Goal: Find specific page/section: Find specific page/section

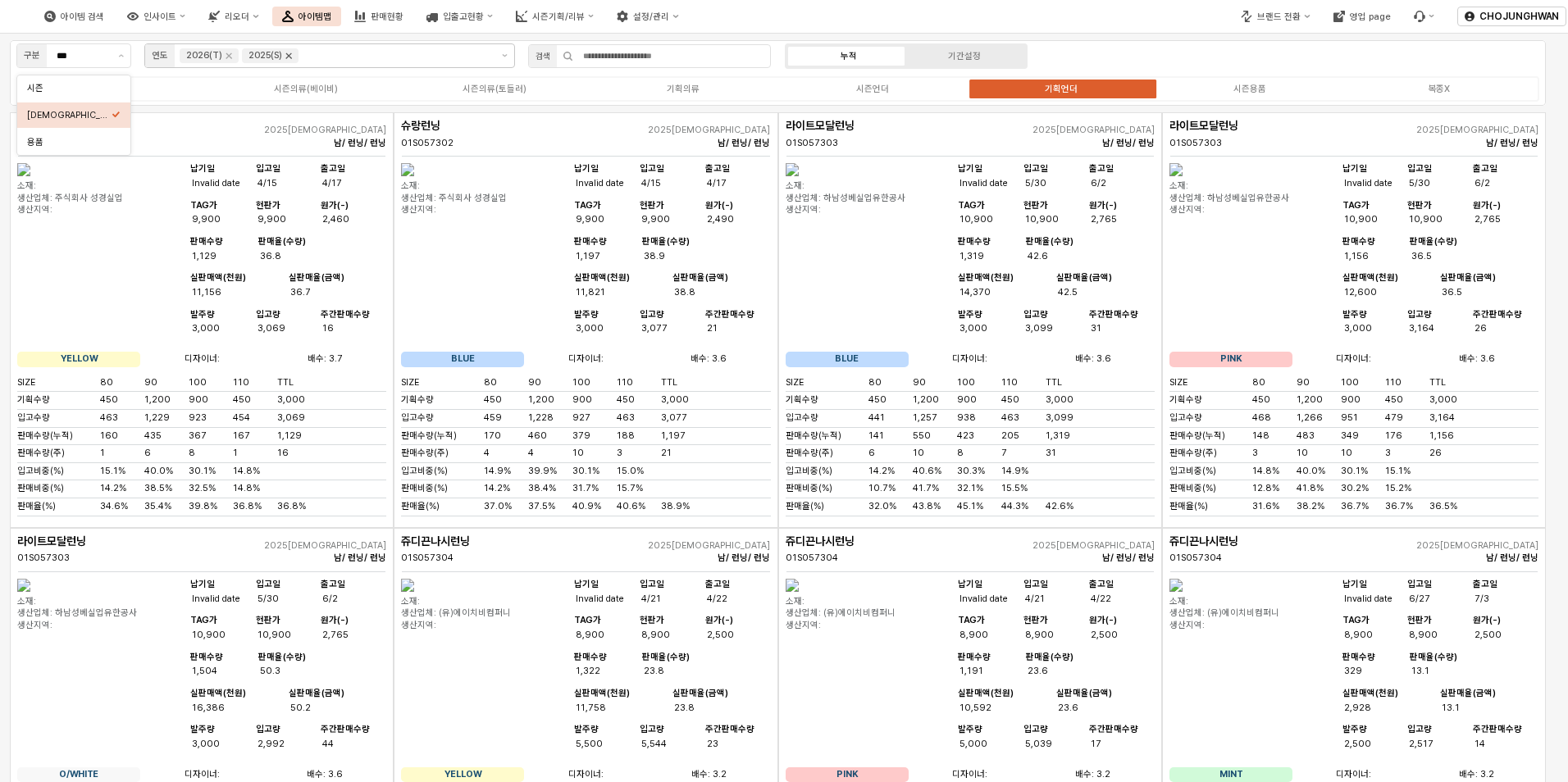
click at [292, 61] on icon "Remove 2025(S)" at bounding box center [289, 56] width 13 height 13
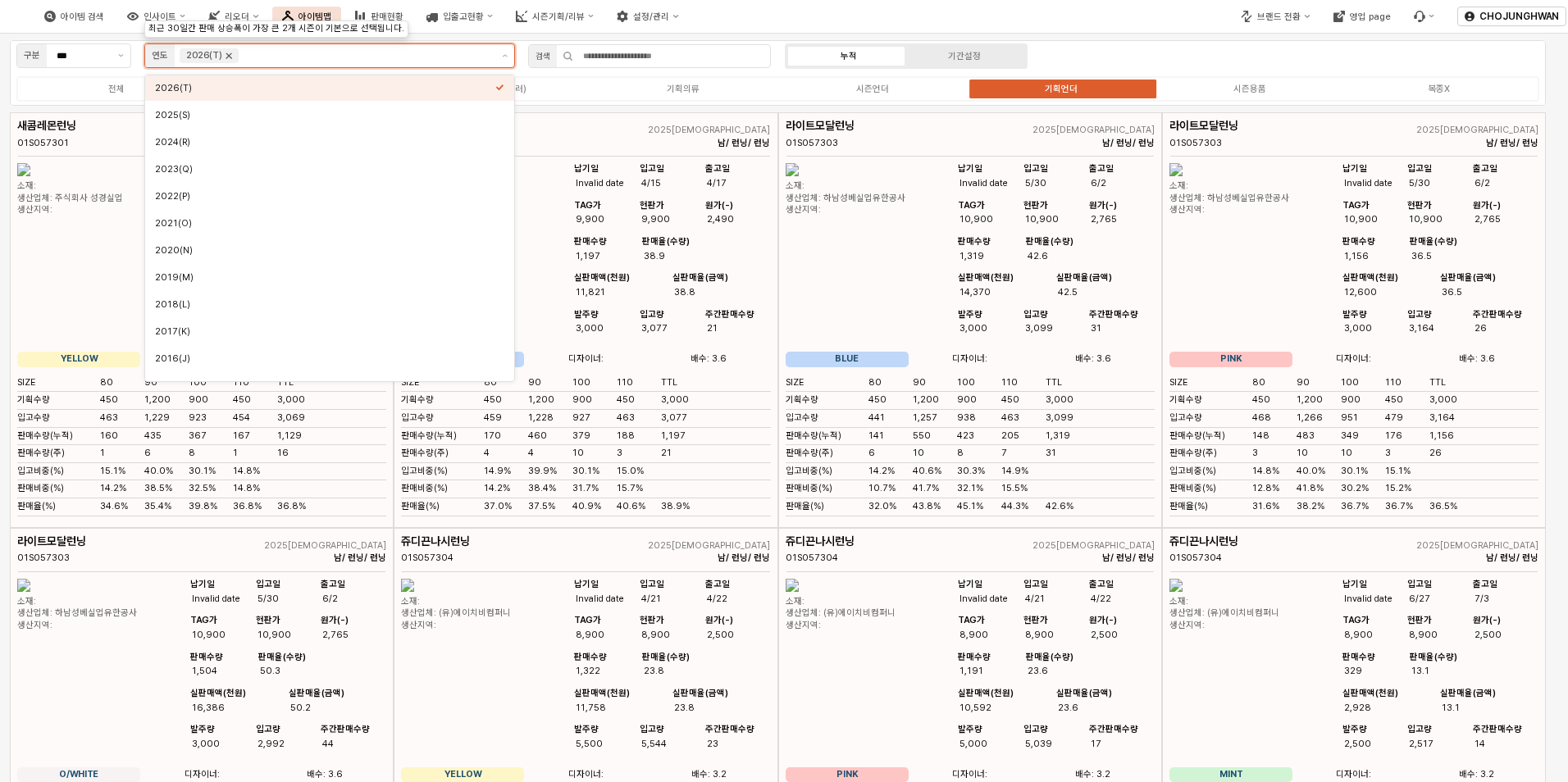
click at [231, 56] on icon "Remove 2026(T)" at bounding box center [229, 56] width 13 height 13
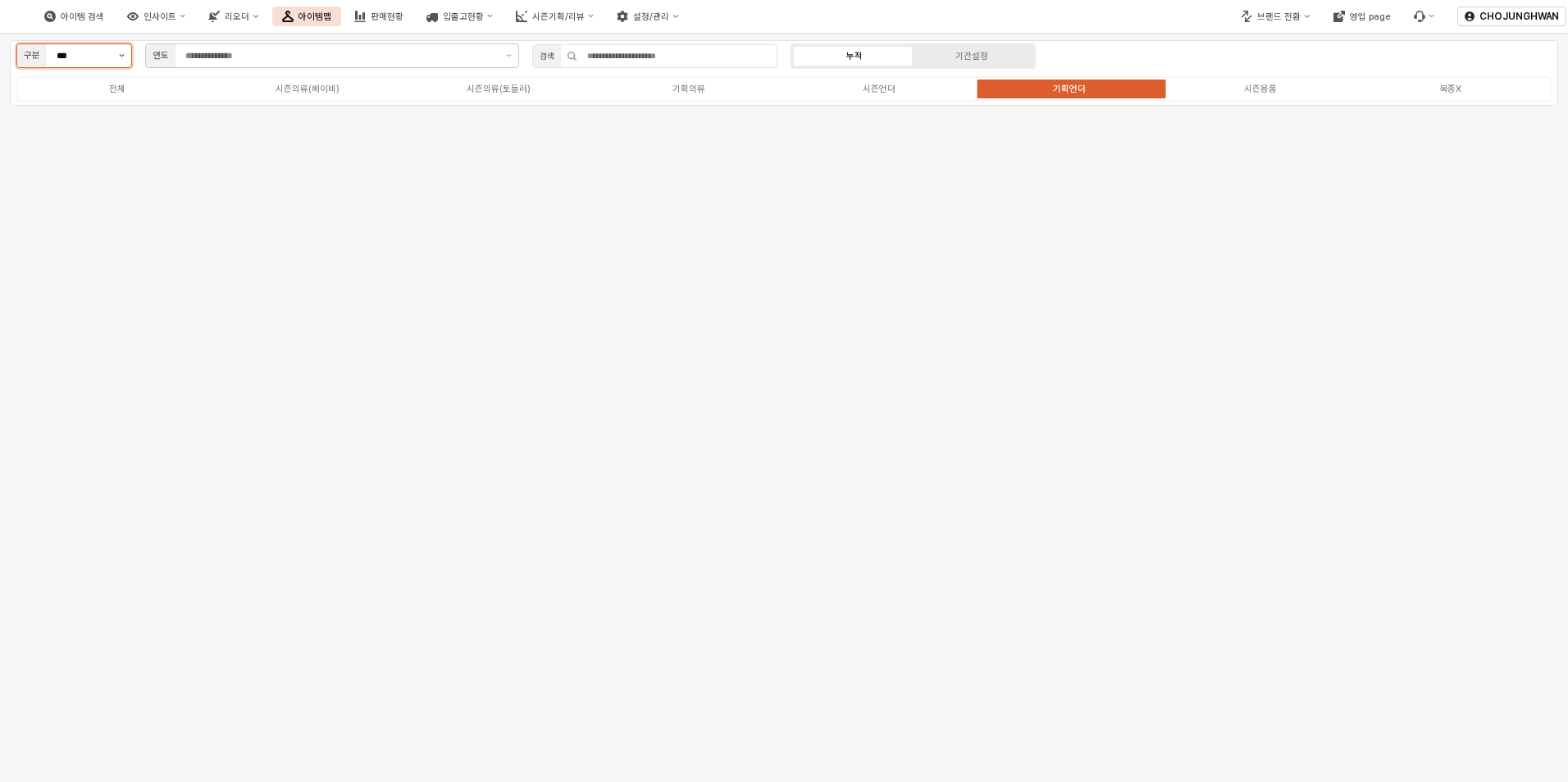
click at [126, 58] on button "제안 사항 표시" at bounding box center [121, 56] width 19 height 23
click at [106, 84] on div "시즌" at bounding box center [70, 88] width 86 height 13
type input "**"
click at [311, 57] on icon "Remove 25SP" at bounding box center [313, 56] width 5 height 5
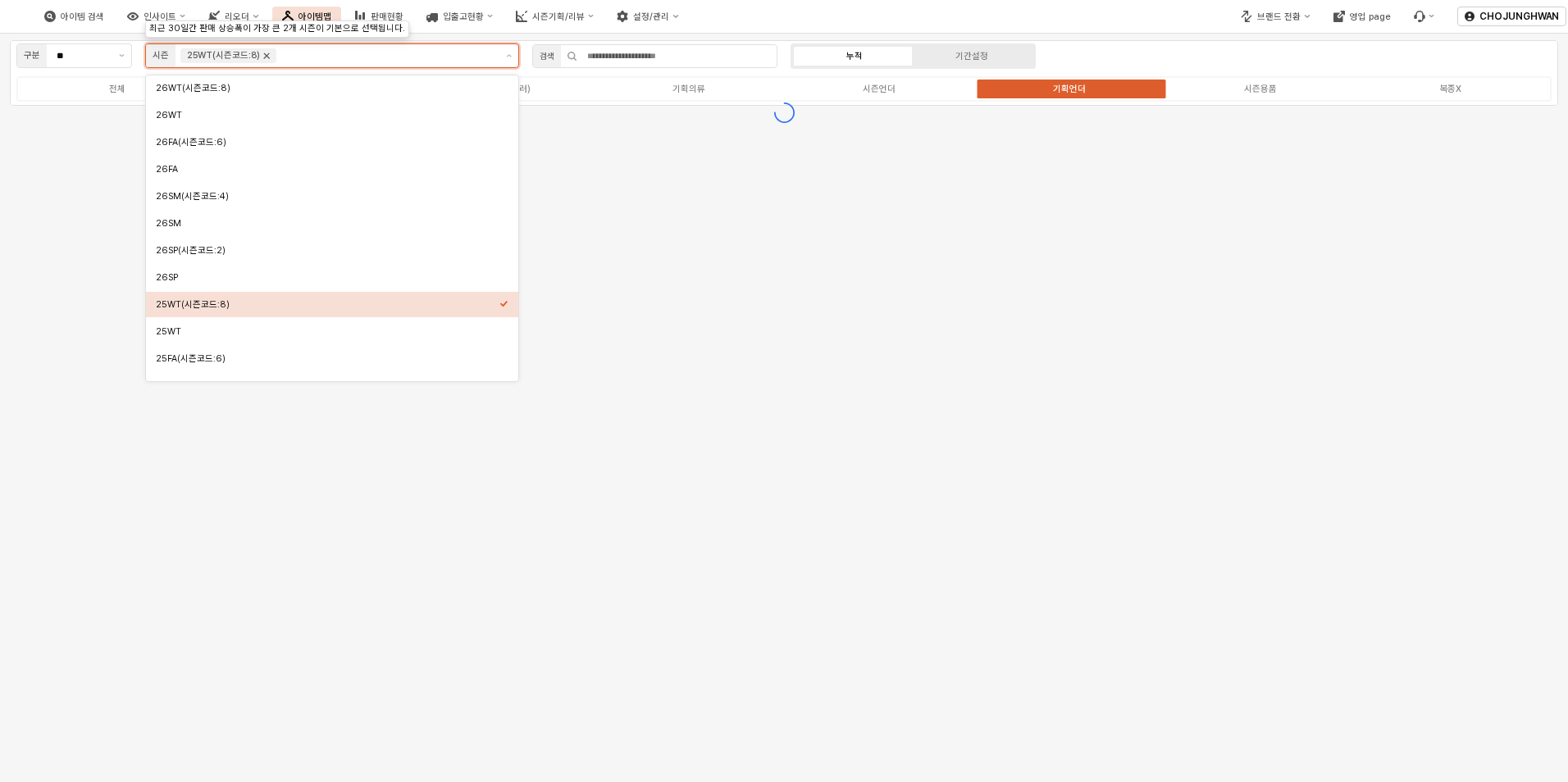
click at [268, 57] on icon "Remove 25WT(시즌코드:8)" at bounding box center [267, 56] width 13 height 13
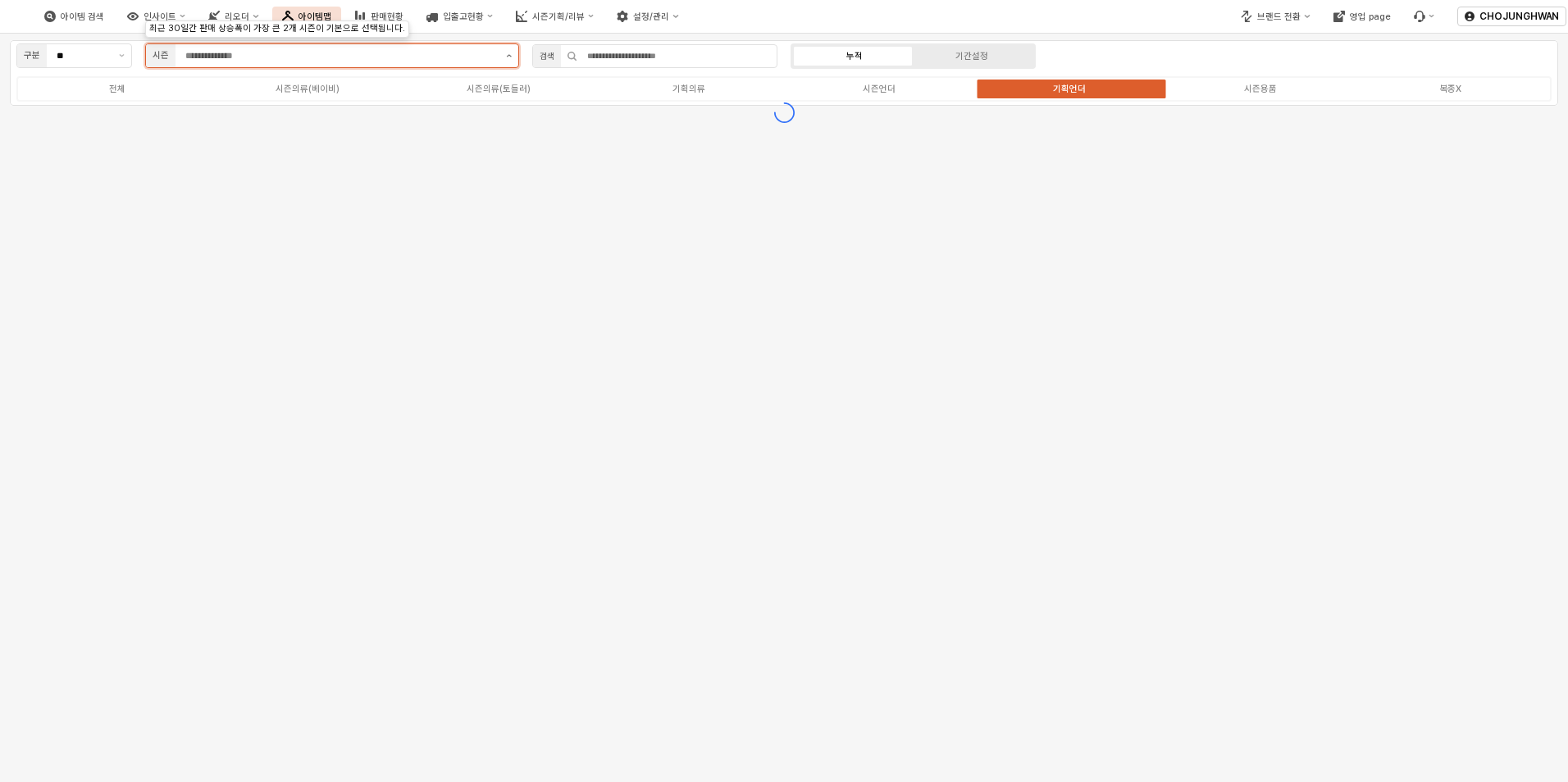
click at [509, 54] on button "제안 사항 표시" at bounding box center [508, 56] width 19 height 23
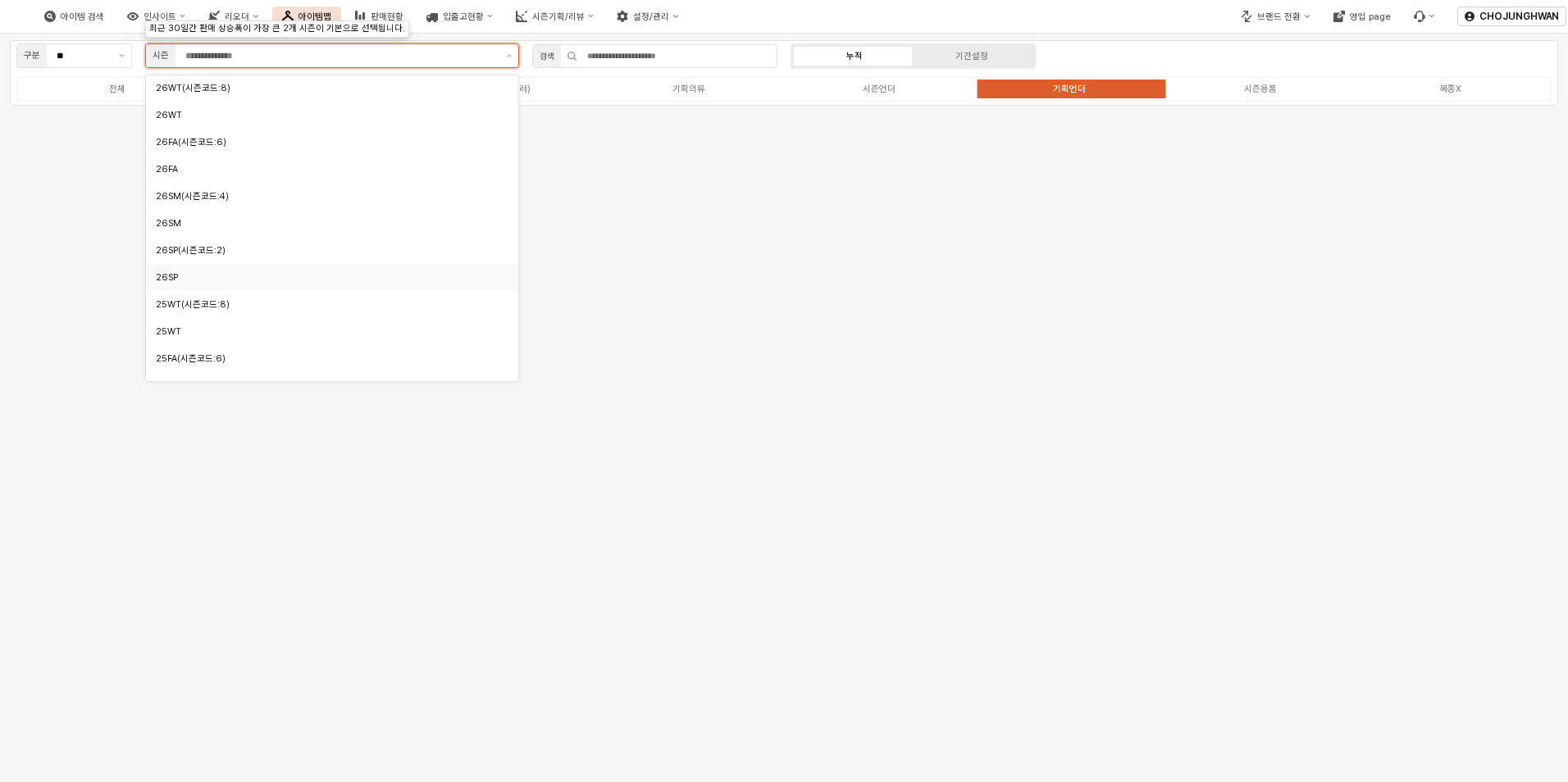
scroll to position [164, 0]
click at [280, 226] on div "25FA" at bounding box center [327, 222] width 343 height 13
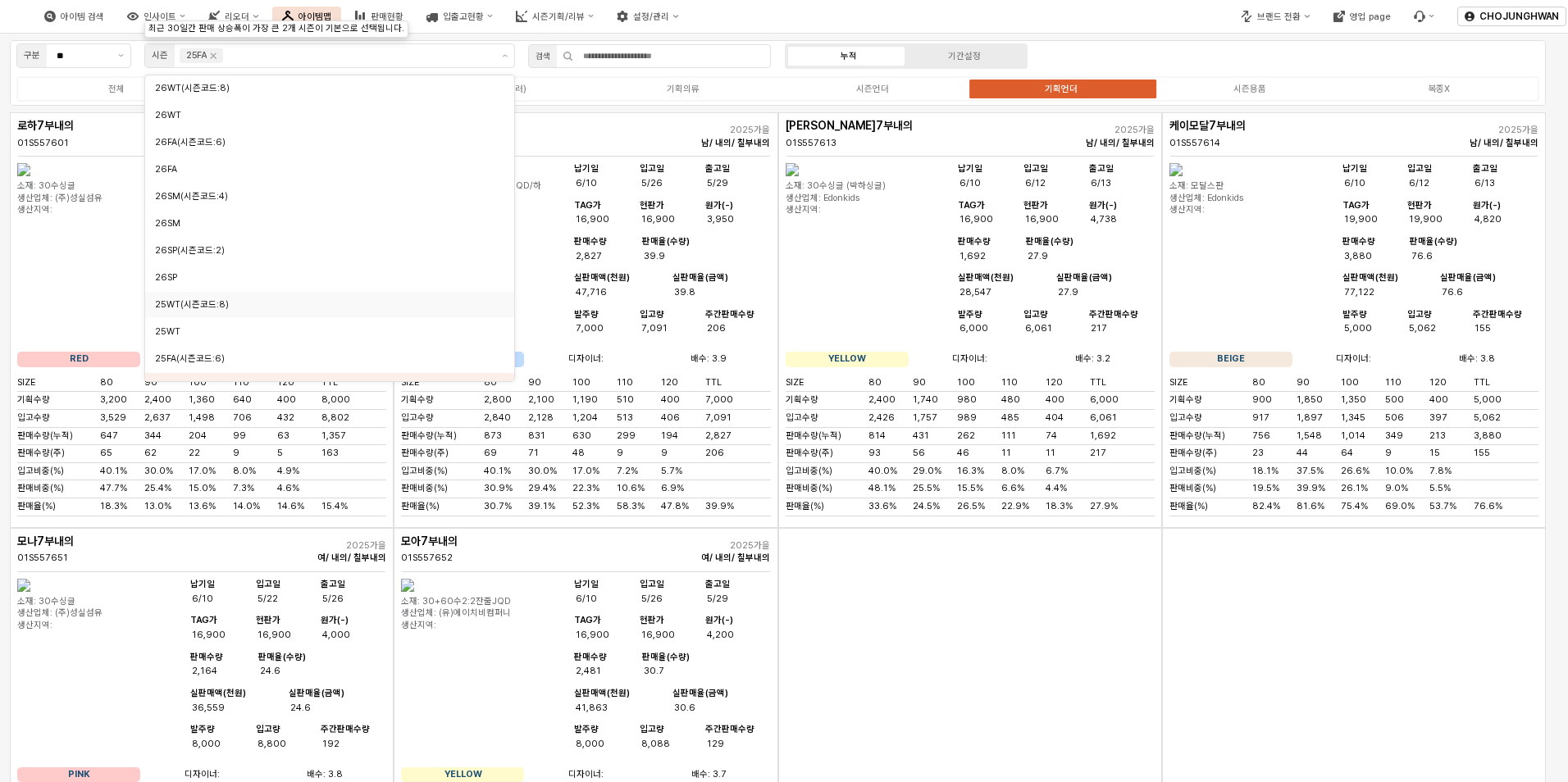
click at [917, 651] on div "App Frame" at bounding box center [971, 736] width 384 height 416
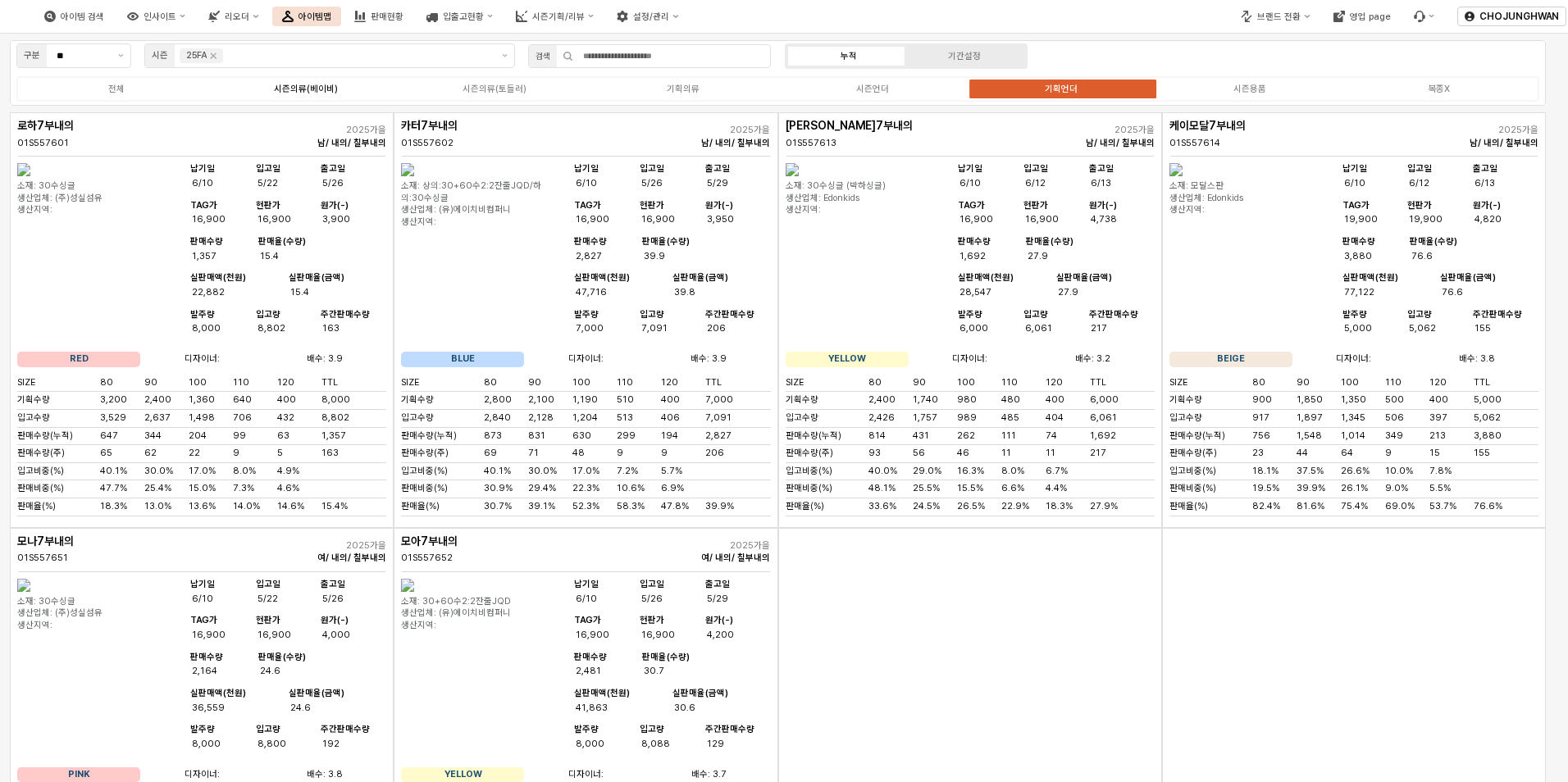
click at [323, 87] on div "시즌의류(베이비)" at bounding box center [306, 89] width 64 height 11
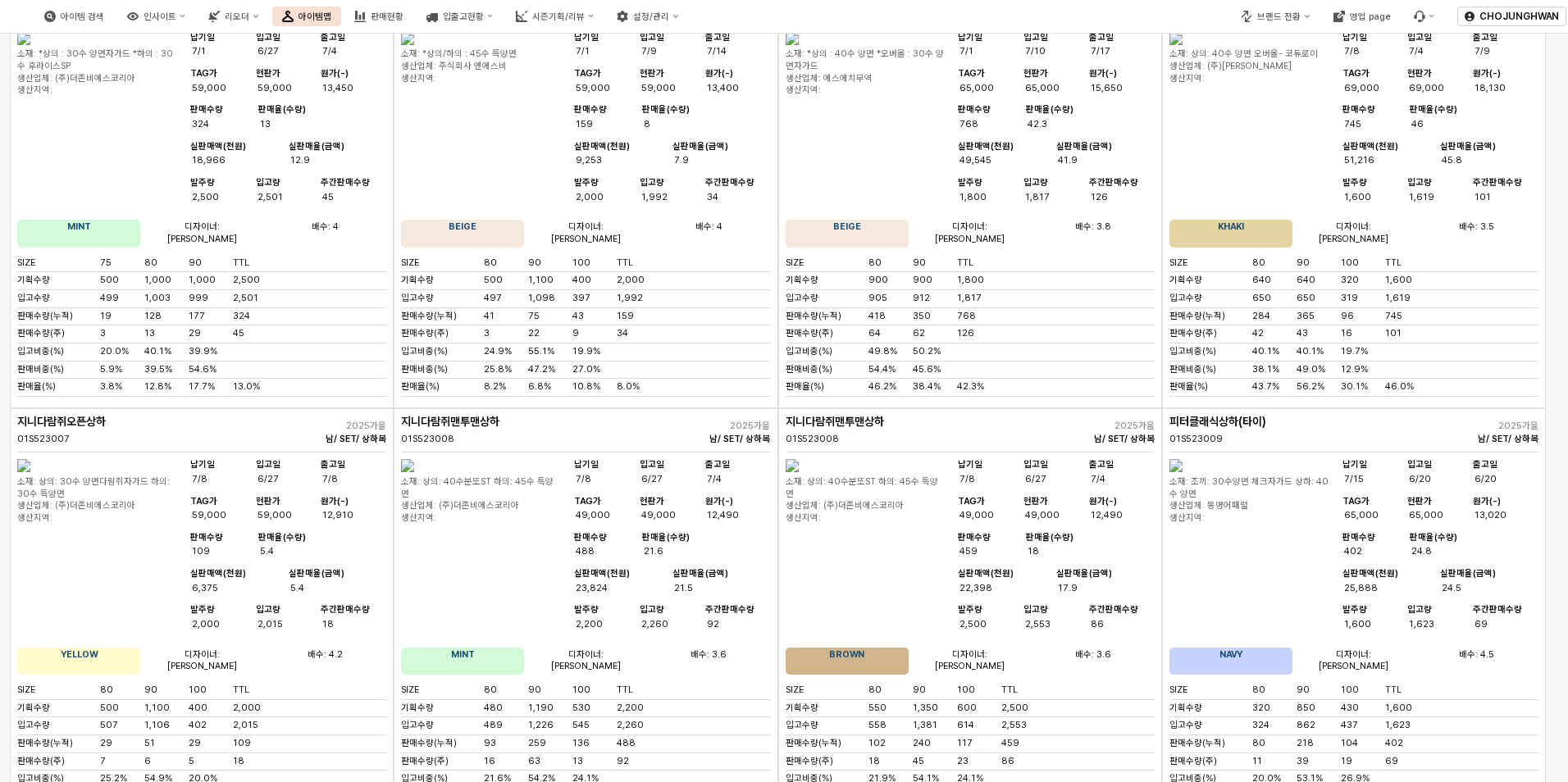
scroll to position [466, 0]
